Goal: Entertainment & Leisure: Consume media (video, audio)

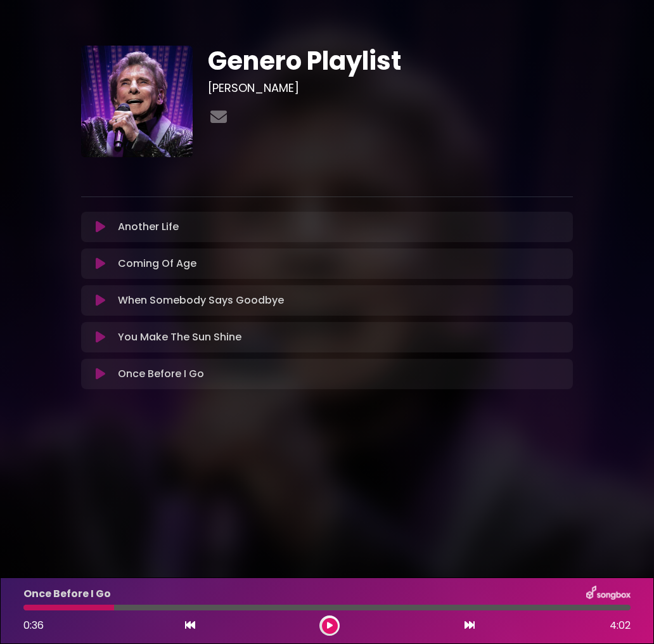
click at [100, 278] on div "Coming Of Age Loading Track... Name Email" at bounding box center [327, 264] width 492 height 30
click at [102, 266] on icon at bounding box center [101, 263] width 10 height 13
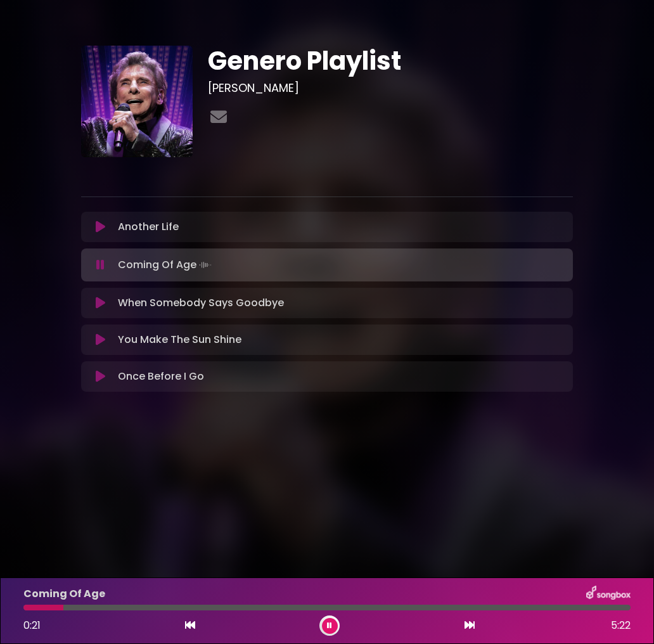
click at [63, 609] on div at bounding box center [43, 608] width 40 height 6
click at [62, 609] on div at bounding box center [45, 608] width 44 height 6
click at [143, 599] on div "Coming Of Age" at bounding box center [327, 594] width 623 height 16
click at [140, 602] on div "Coming Of Age 1:17 5:22" at bounding box center [327, 611] width 623 height 50
click at [138, 604] on div "Coming Of Age 1:18 5:22" at bounding box center [327, 611] width 623 height 50
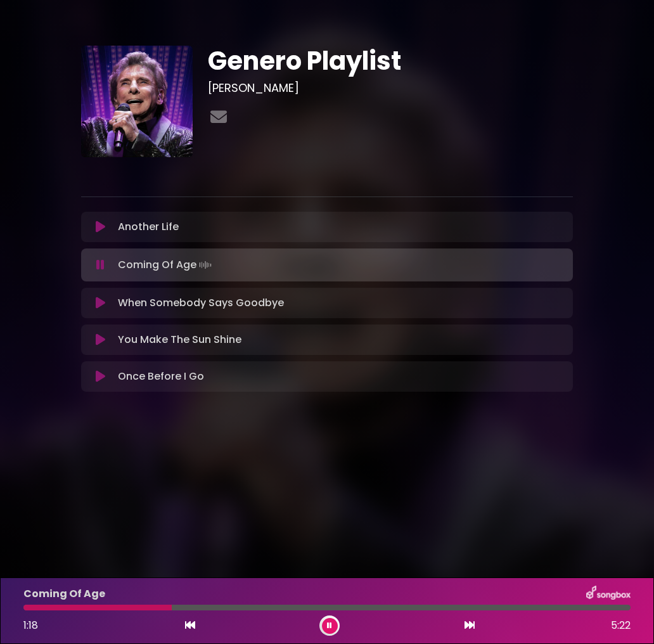
click at [135, 607] on div at bounding box center [97, 608] width 148 height 6
click at [116, 607] on div at bounding box center [79, 608] width 113 height 6
click at [94, 607] on div at bounding box center [58, 608] width 70 height 6
click at [74, 609] on div at bounding box center [48, 608] width 50 height 6
click at [60, 610] on div at bounding box center [48, 608] width 51 height 6
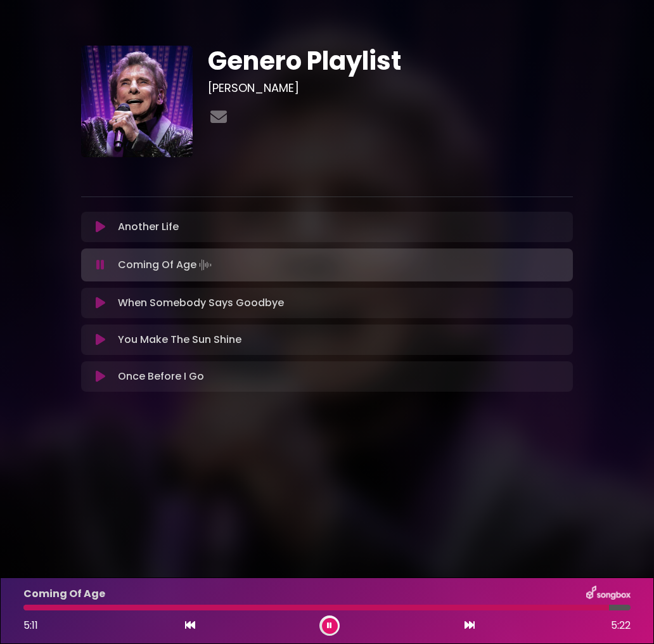
click at [567, 68] on h1 "Genero Playlist" at bounding box center [390, 61] width 365 height 30
click at [625, 597] on img at bounding box center [609, 594] width 44 height 16
click at [330, 623] on icon at bounding box center [329, 626] width 5 height 8
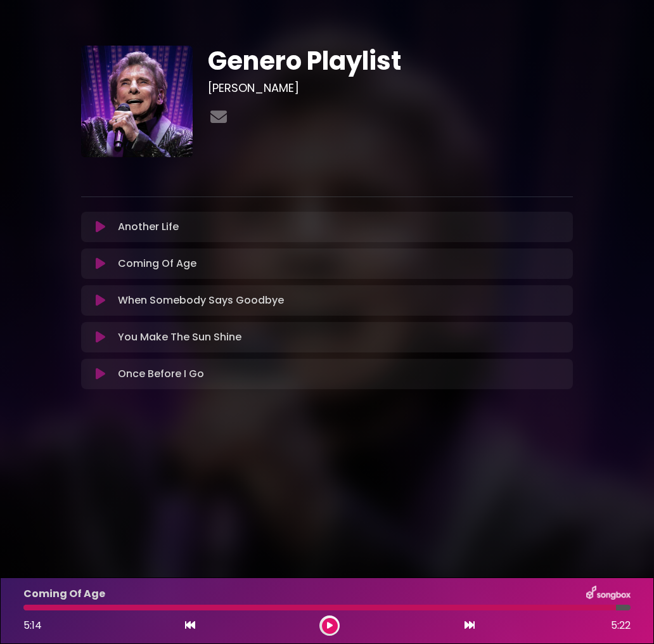
click at [330, 623] on icon at bounding box center [330, 626] width 6 height 8
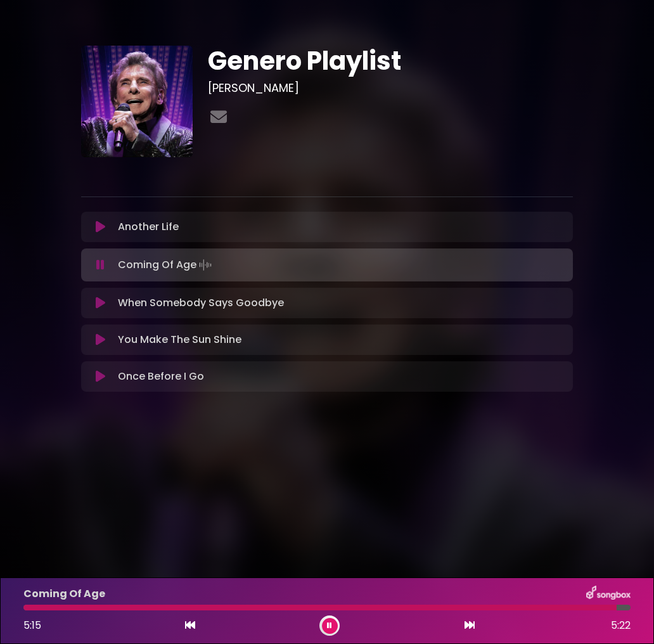
click at [330, 623] on icon at bounding box center [329, 626] width 5 height 8
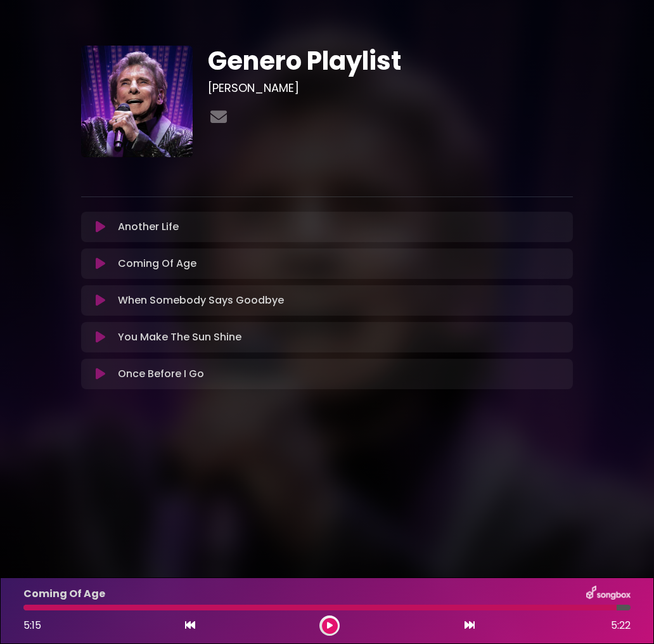
click at [330, 623] on icon at bounding box center [330, 626] width 6 height 8
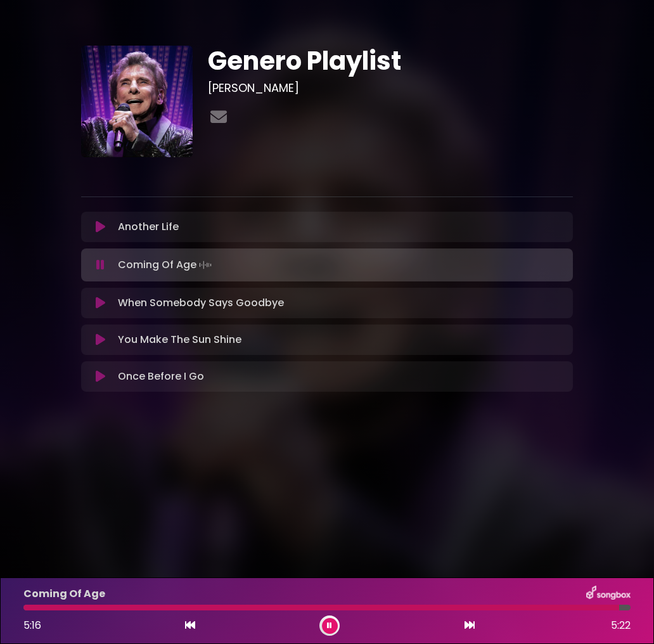
click at [332, 633] on button at bounding box center [330, 626] width 16 height 16
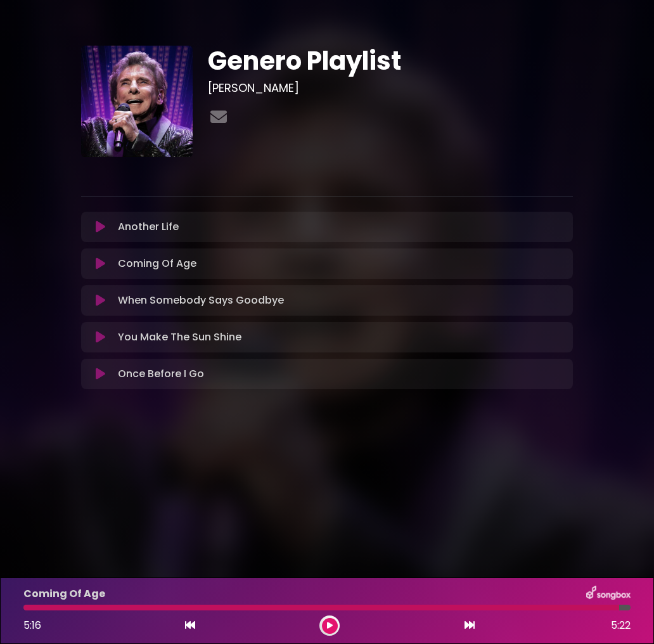
drag, startPoint x: 219, startPoint y: 271, endPoint x: 216, endPoint y: 265, distance: 7.4
click at [216, 265] on div "Coming Of Age Loading Track..." at bounding box center [339, 263] width 453 height 15
click at [107, 260] on button at bounding box center [101, 263] width 24 height 13
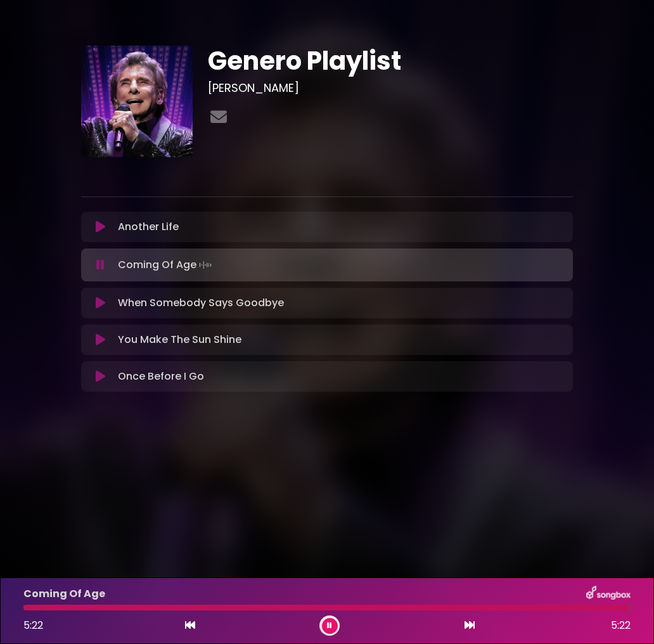
click at [343, 620] on div "5:22 5:22" at bounding box center [327, 626] width 623 height 20
click at [340, 621] on div "5:22 5:22" at bounding box center [327, 626] width 623 height 20
click at [335, 623] on button at bounding box center [330, 626] width 16 height 16
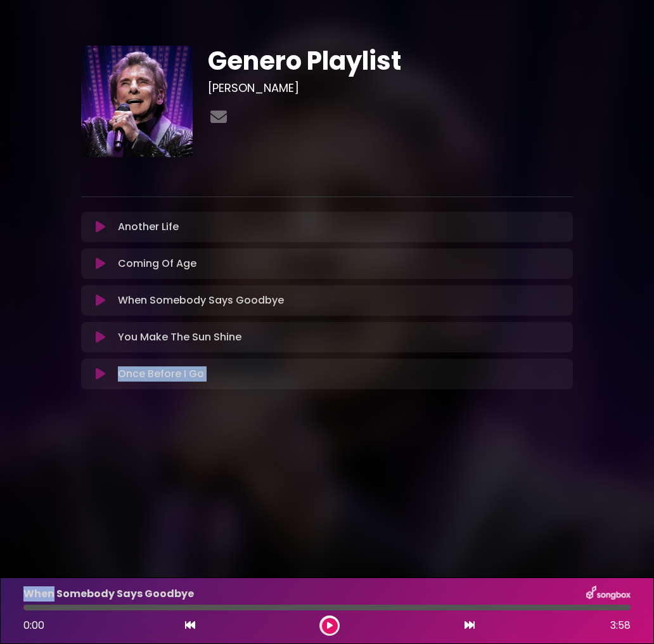
drag, startPoint x: 52, startPoint y: 602, endPoint x: -13, endPoint y: 614, distance: 65.9
click at [0, 614] on html "× Genero Playlist [PERSON_NAME] ×" at bounding box center [327, 322] width 654 height 644
click at [29, 608] on div at bounding box center [326, 608] width 607 height 6
click at [106, 267] on button at bounding box center [101, 263] width 24 height 13
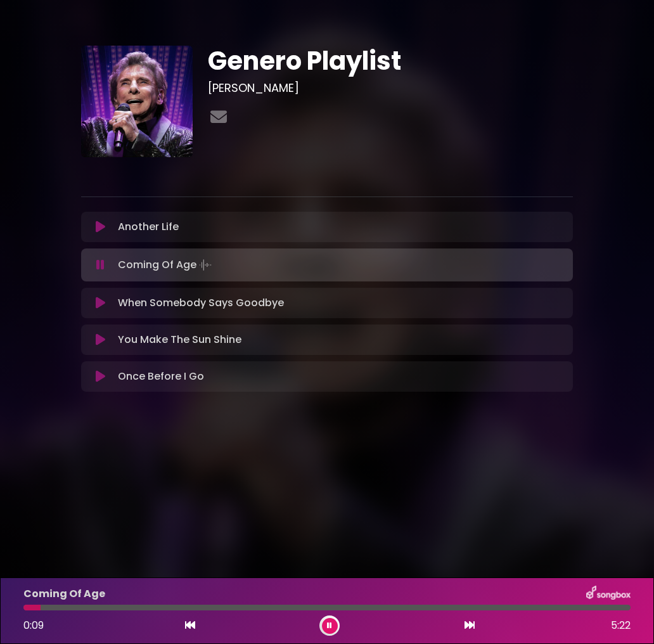
click at [229, 519] on body "× Genero Playlist [PERSON_NAME]" at bounding box center [327, 322] width 654 height 644
click at [101, 264] on icon at bounding box center [100, 265] width 8 height 13
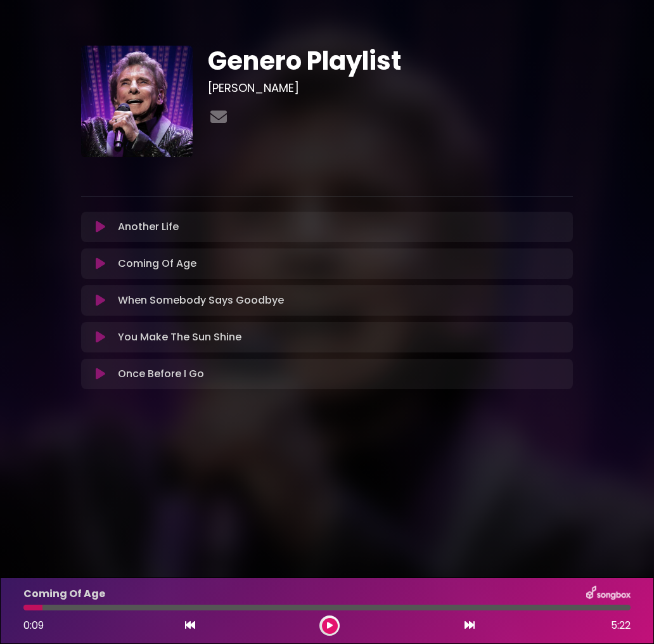
click at [334, 625] on button at bounding box center [330, 626] width 16 height 16
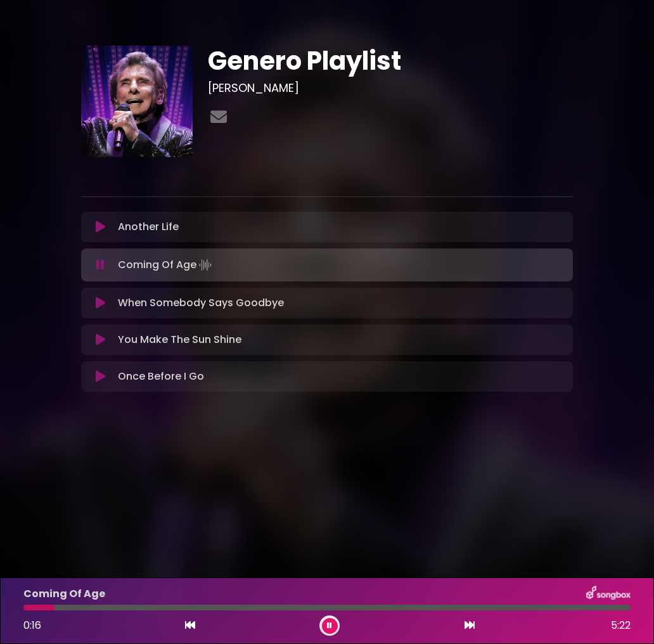
click at [330, 623] on icon at bounding box center [329, 626] width 5 height 8
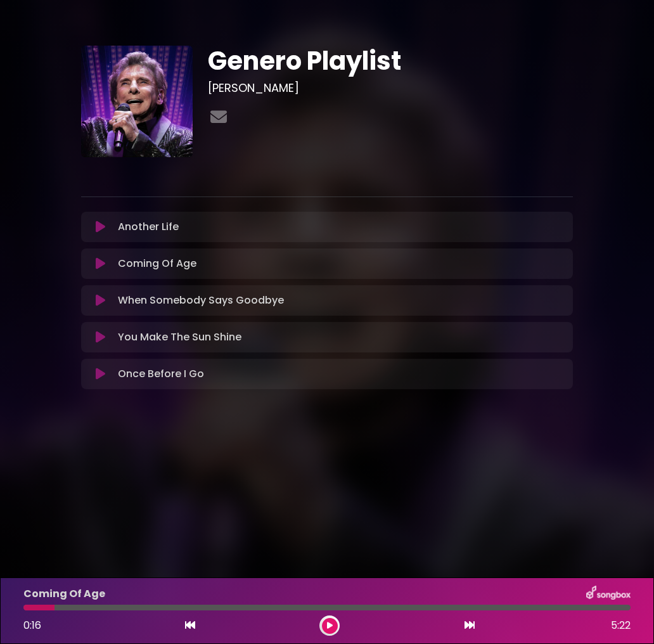
click at [330, 623] on icon at bounding box center [330, 626] width 6 height 8
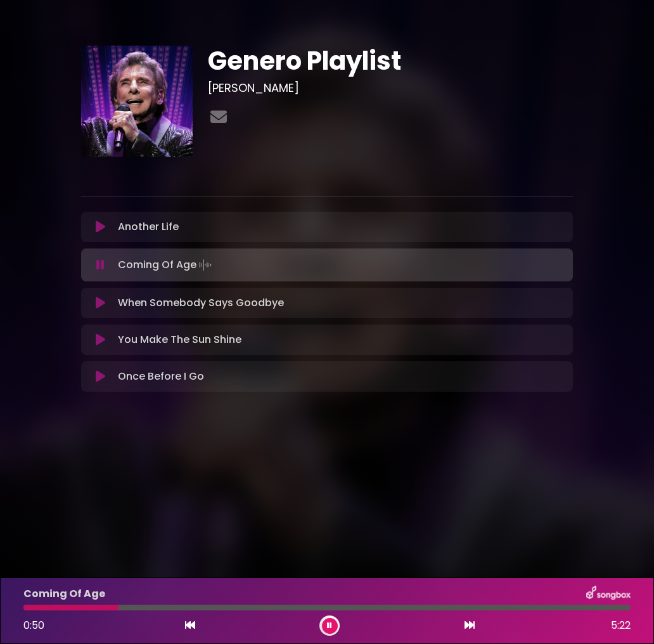
click at [99, 265] on icon at bounding box center [100, 265] width 8 height 13
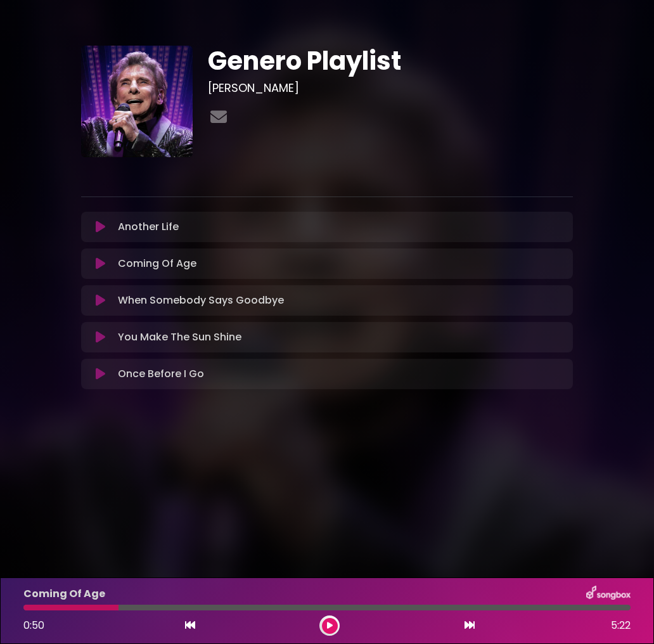
click at [29, 618] on div "0:50" at bounding box center [39, 625] width 32 height 15
click at [33, 607] on div at bounding box center [70, 608] width 95 height 6
click at [30, 607] on div at bounding box center [70, 608] width 95 height 6
click at [29, 607] on div at bounding box center [70, 608] width 95 height 6
click at [191, 628] on icon at bounding box center [190, 625] width 10 height 10
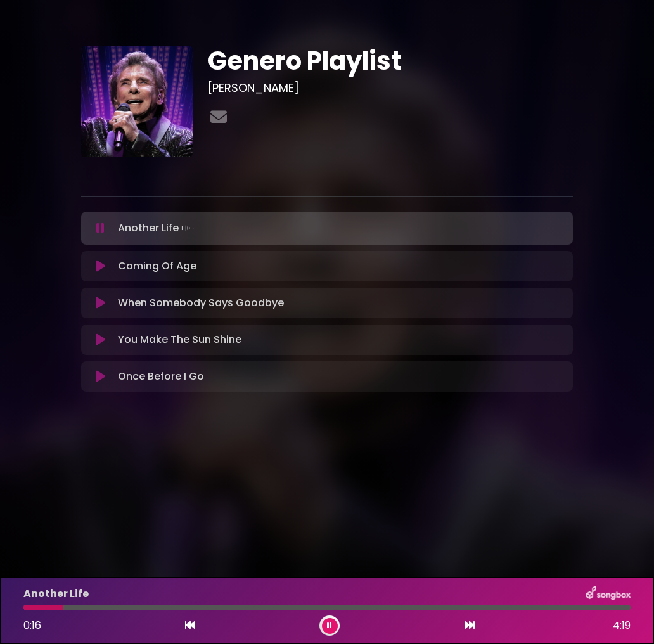
drag, startPoint x: 330, startPoint y: 628, endPoint x: 320, endPoint y: 628, distance: 10.8
click at [330, 628] on icon at bounding box center [329, 626] width 5 height 8
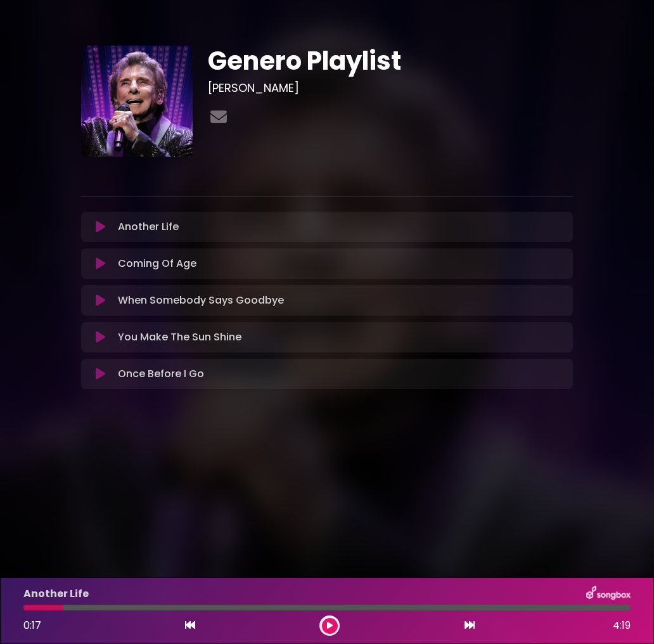
click at [101, 263] on icon at bounding box center [101, 263] width 10 height 13
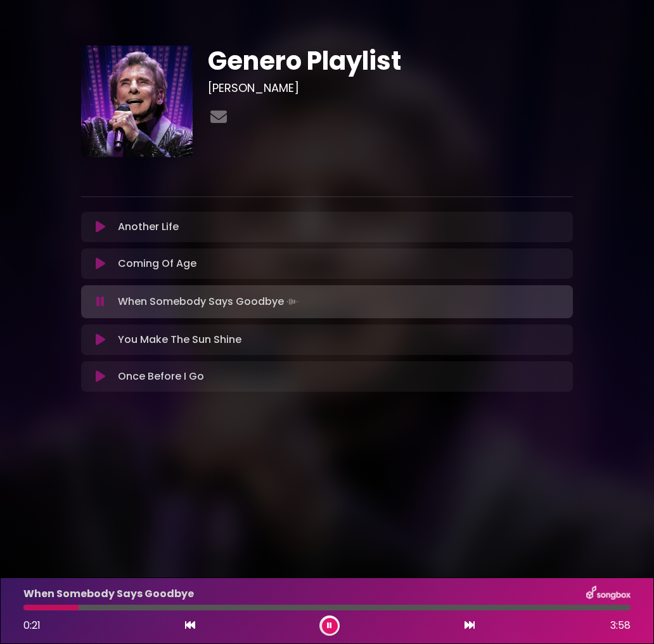
click at [330, 624] on icon at bounding box center [329, 626] width 5 height 8
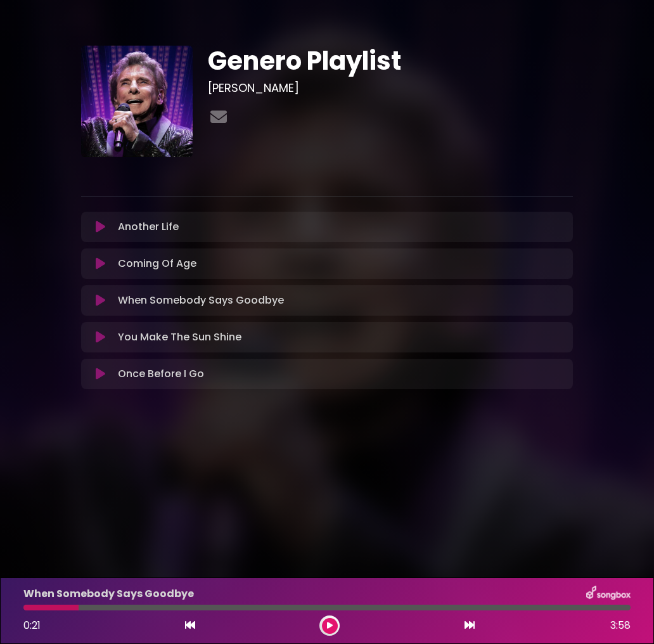
click at [103, 337] on icon at bounding box center [101, 337] width 10 height 13
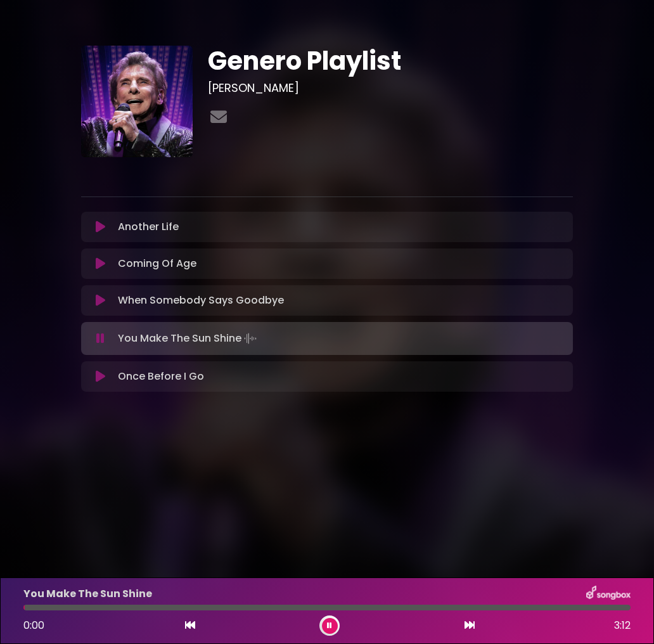
click at [105, 364] on div "Once Before I Go Loading Track... Name Email" at bounding box center [327, 376] width 492 height 30
click at [101, 375] on icon at bounding box center [101, 376] width 10 height 13
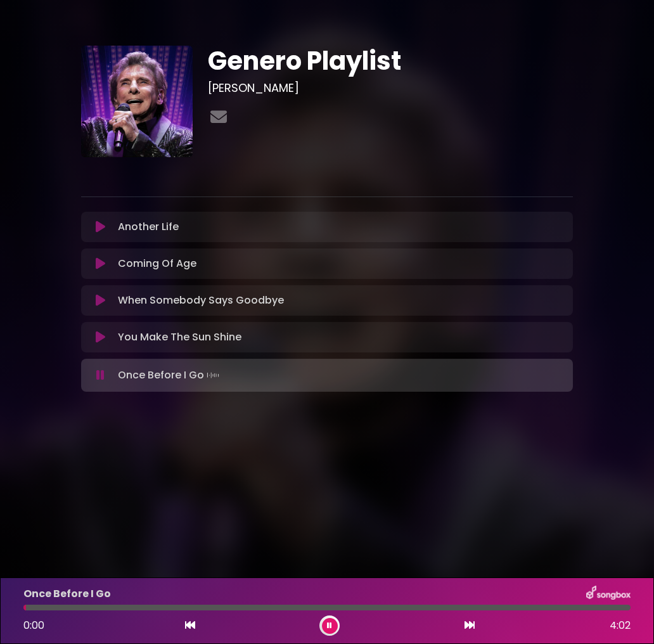
click at [105, 240] on div "Another Life Loading Track... Your Feedback" at bounding box center [327, 227] width 492 height 30
click at [105, 235] on div "Another Life Loading Track... Your Feedback" at bounding box center [327, 227] width 492 height 30
click at [106, 221] on button at bounding box center [101, 227] width 24 height 13
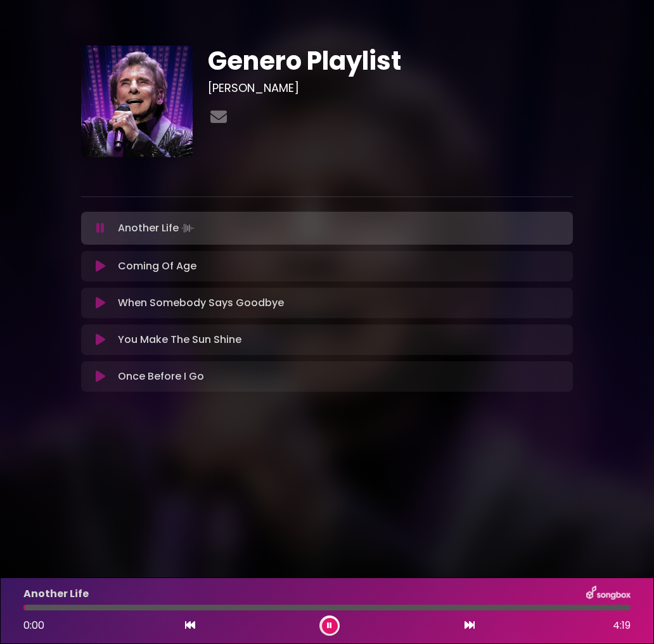
click at [335, 630] on button at bounding box center [330, 626] width 16 height 16
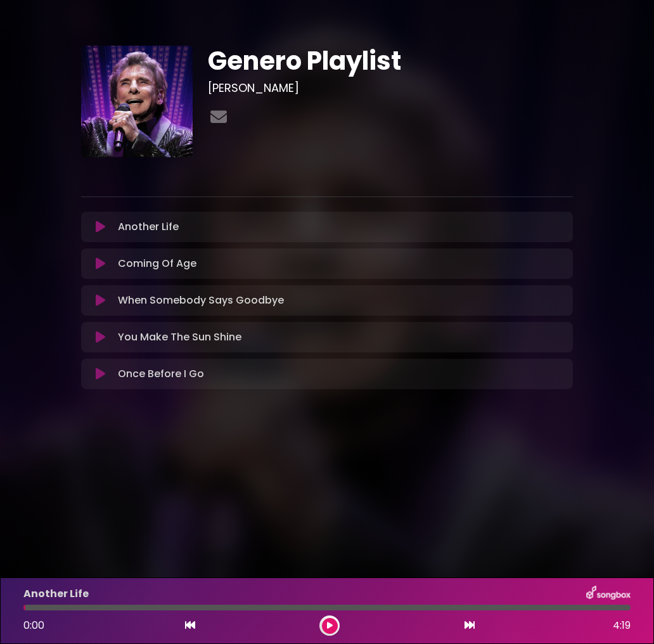
click at [472, 86] on h3 "[PERSON_NAME]" at bounding box center [390, 88] width 365 height 14
